Goal: Complete application form

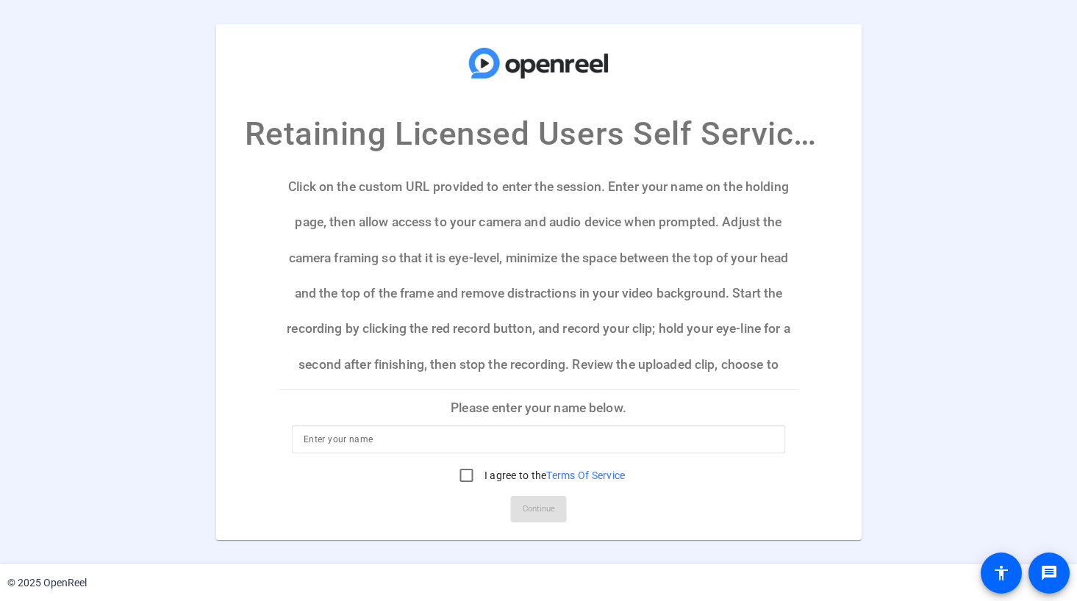
click at [387, 440] on input at bounding box center [539, 440] width 470 height 18
type input "Rona Elliott"
click at [466, 480] on input "I agree to the Terms Of Service" at bounding box center [466, 475] width 29 height 29
checkbox input "true"
click at [528, 511] on span "Continue" at bounding box center [539, 509] width 32 height 22
